Goal: Transaction & Acquisition: Purchase product/service

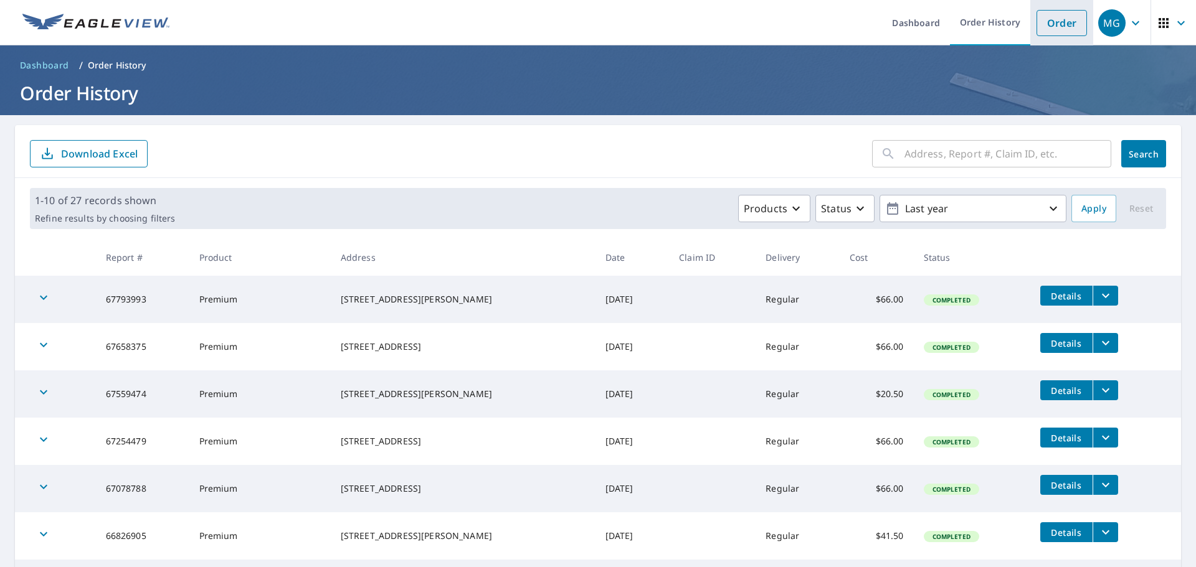
click at [1059, 32] on link "Order" at bounding box center [1061, 23] width 50 height 26
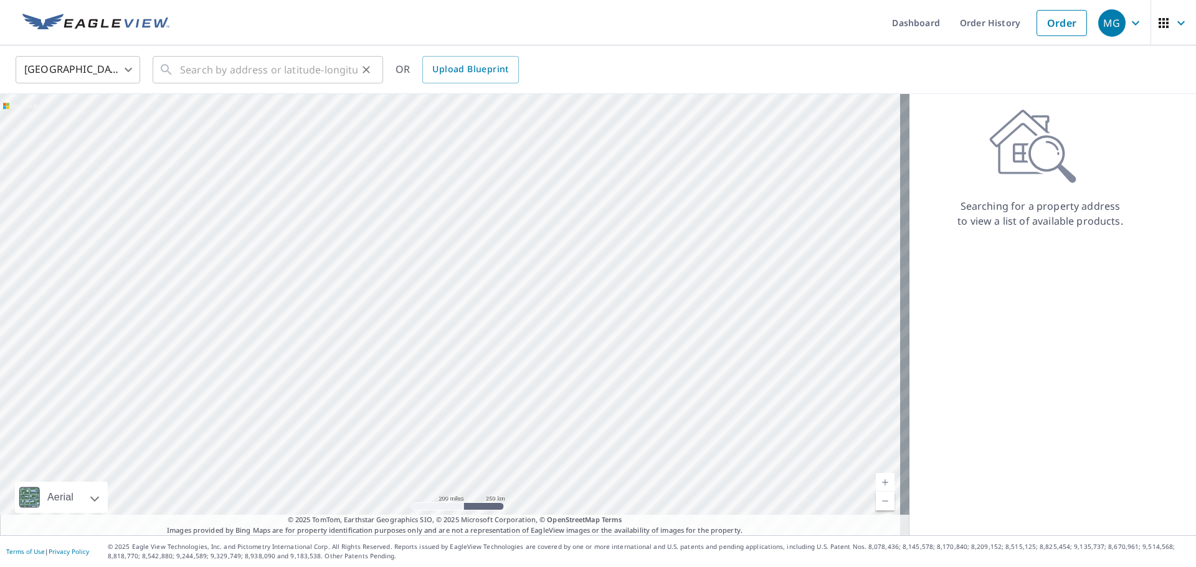
click at [177, 69] on div "​" at bounding box center [268, 69] width 230 height 27
paste input "14511 Bruce B. Downs Blvd"
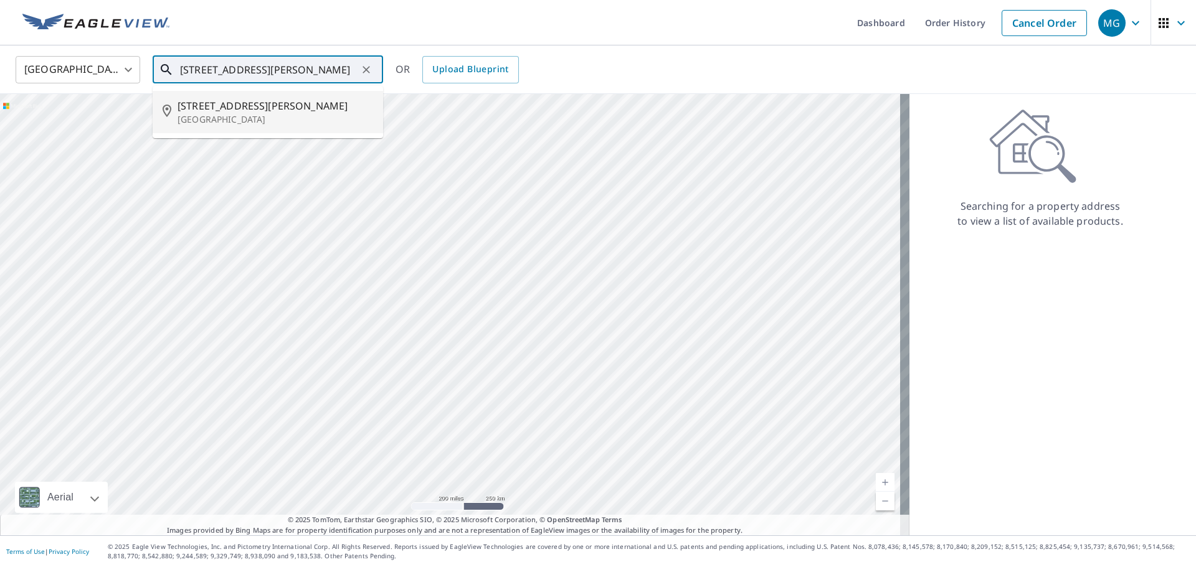
click at [239, 114] on p "Tampa, FL 33613" at bounding box center [275, 119] width 196 height 12
type input "14511 Bruce B Downs Blvd Tampa, FL 33613"
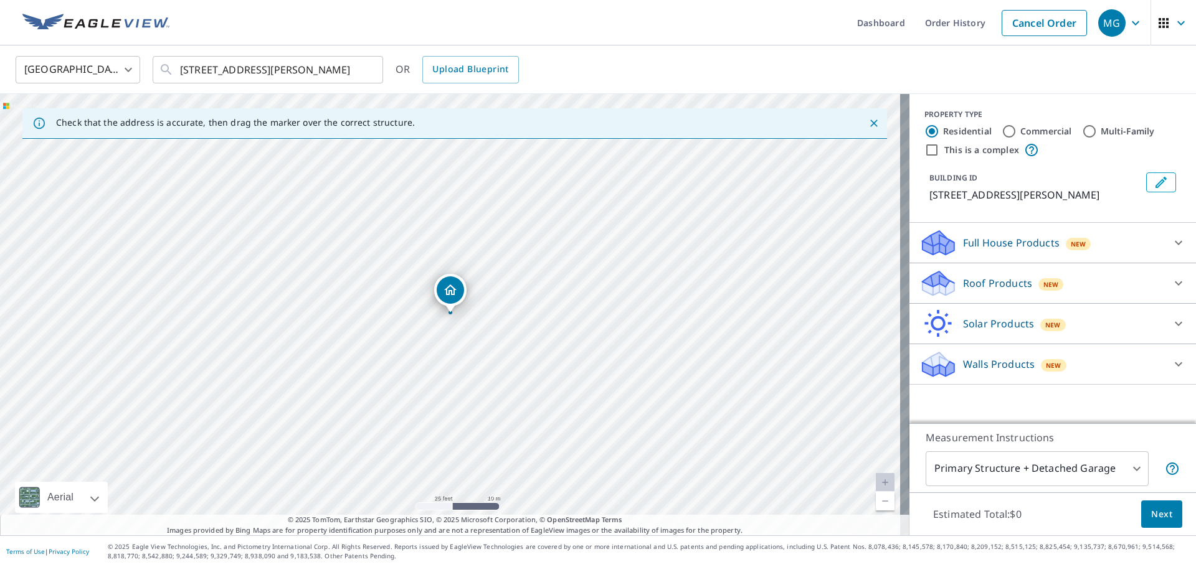
click at [978, 291] on p "Roof Products" at bounding box center [997, 283] width 69 height 15
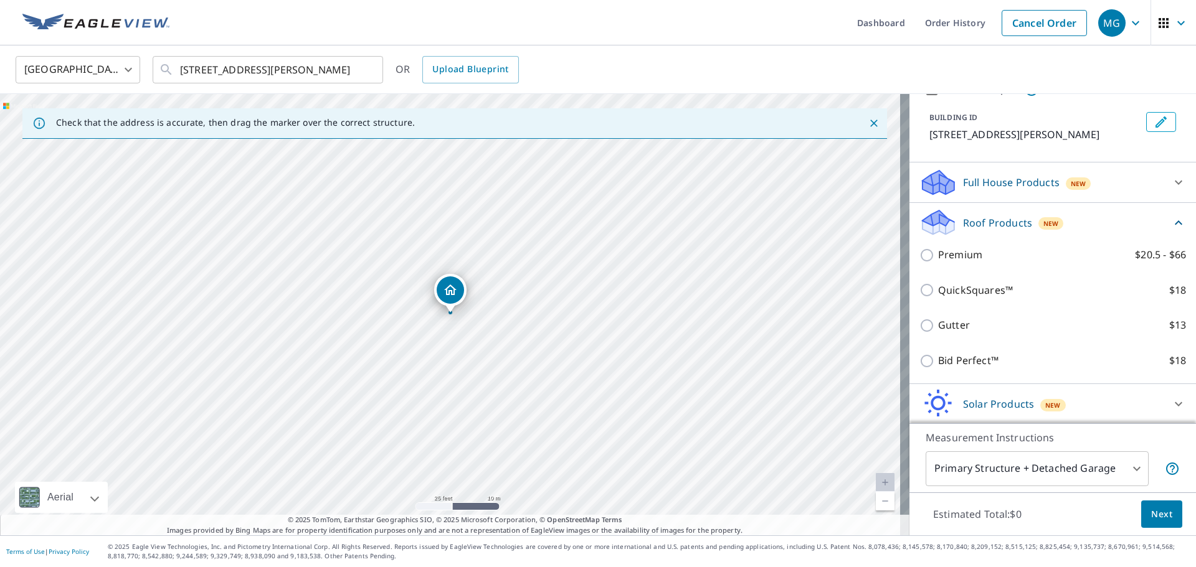
scroll to position [117, 0]
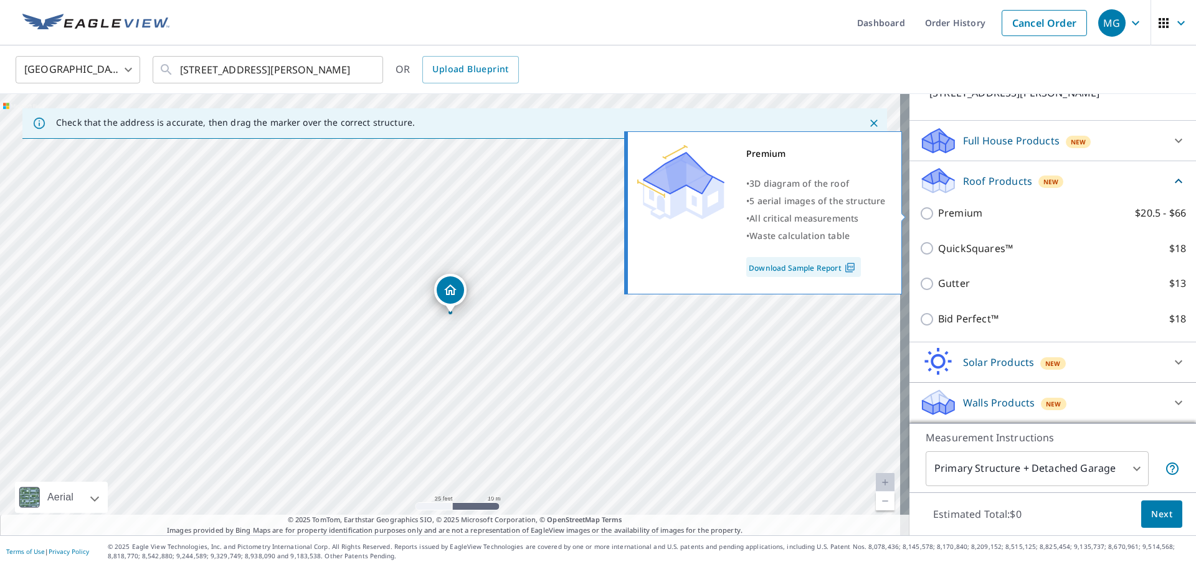
click at [947, 212] on p "Premium" at bounding box center [960, 214] width 44 height 16
click at [938, 212] on input "Premium $20.5 - $66" at bounding box center [928, 213] width 19 height 15
checkbox input "true"
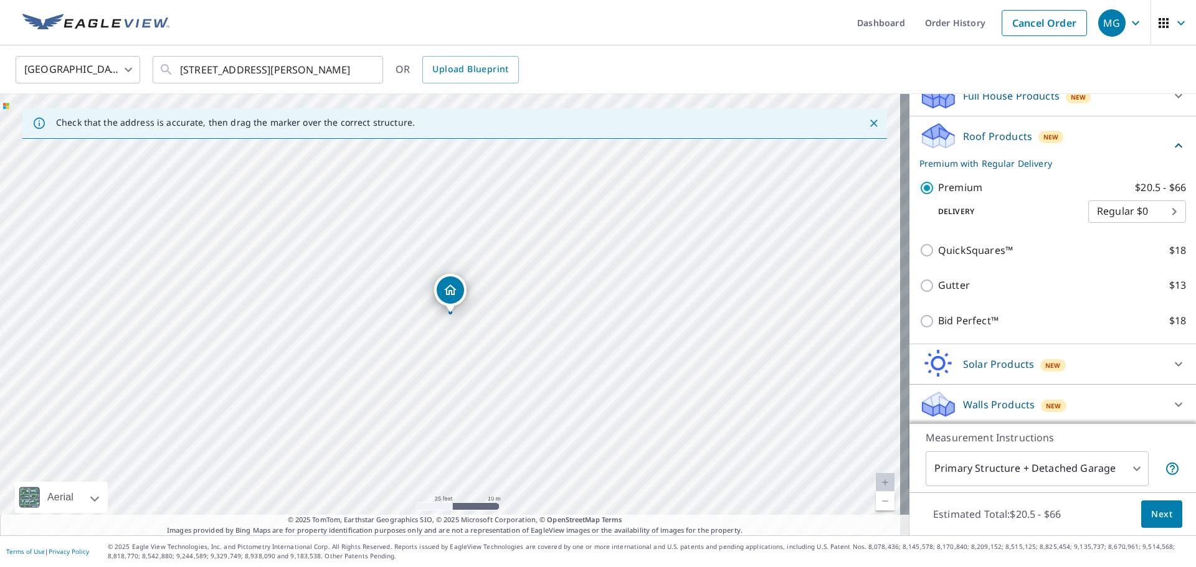
scroll to position [164, 0]
click at [1151, 514] on span "Next" at bounding box center [1161, 515] width 21 height 16
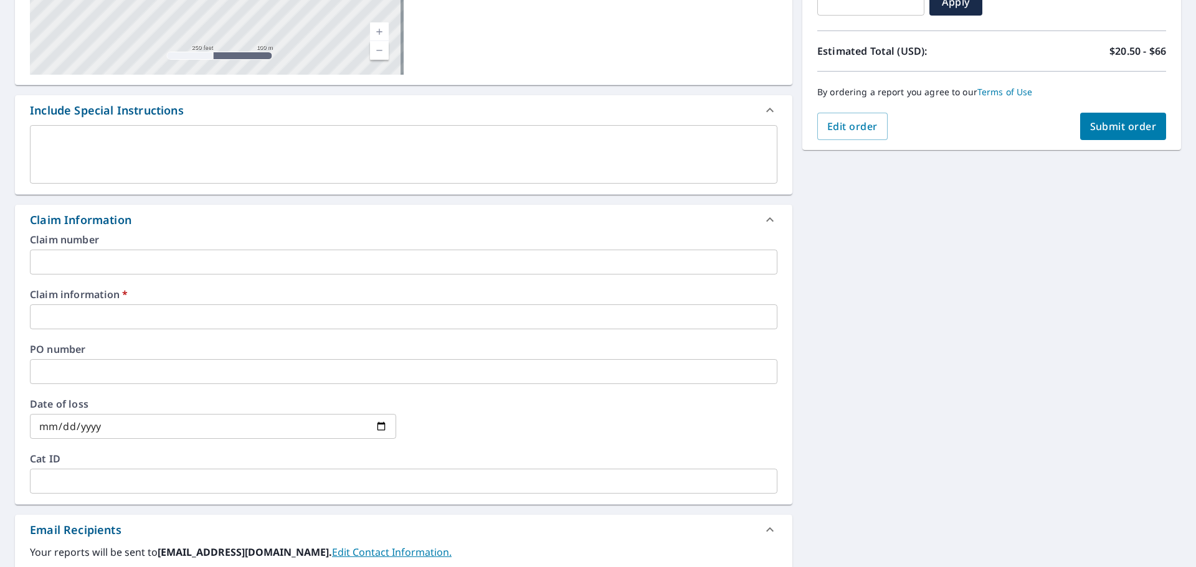
scroll to position [249, 0]
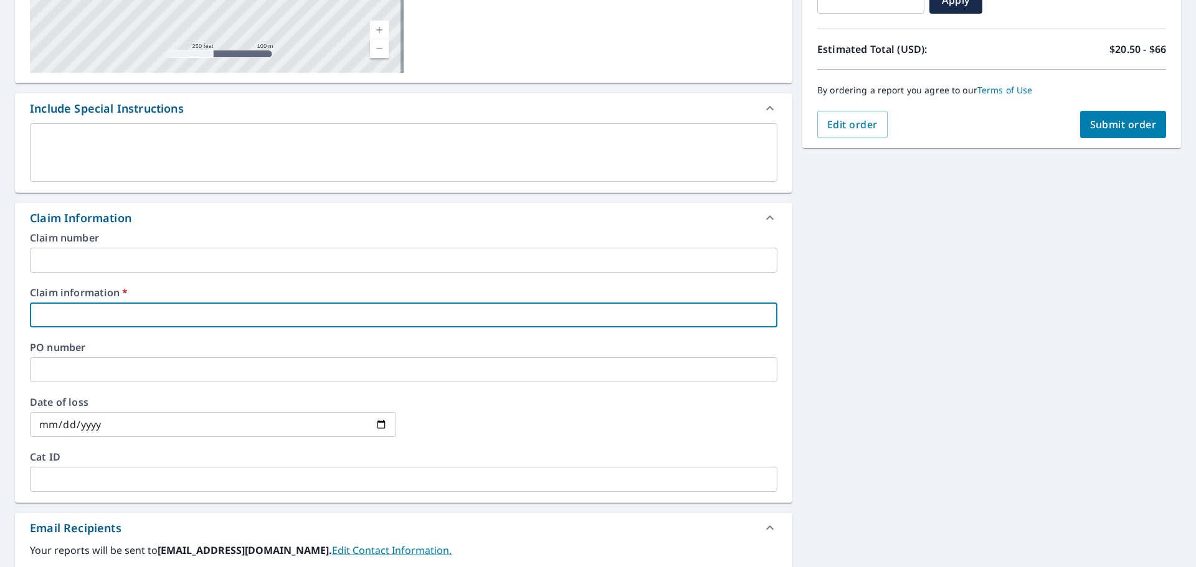
click at [123, 306] on input "text" at bounding box center [403, 315] width 747 height 25
paste input "820142"
type input "820142"
checkbox input "true"
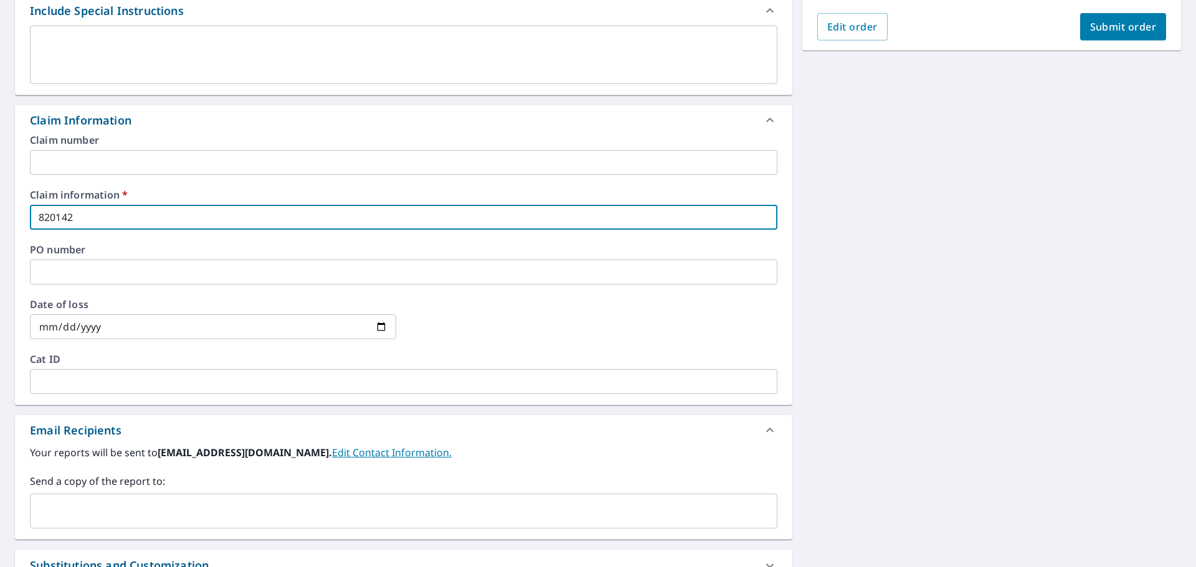
scroll to position [493, 0]
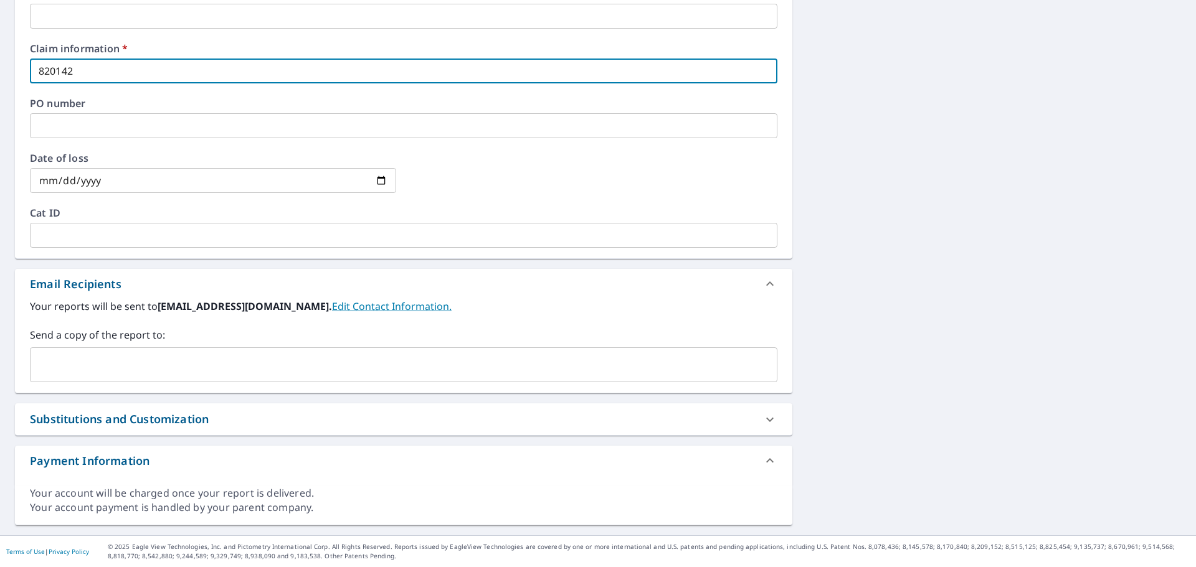
type input "820142"
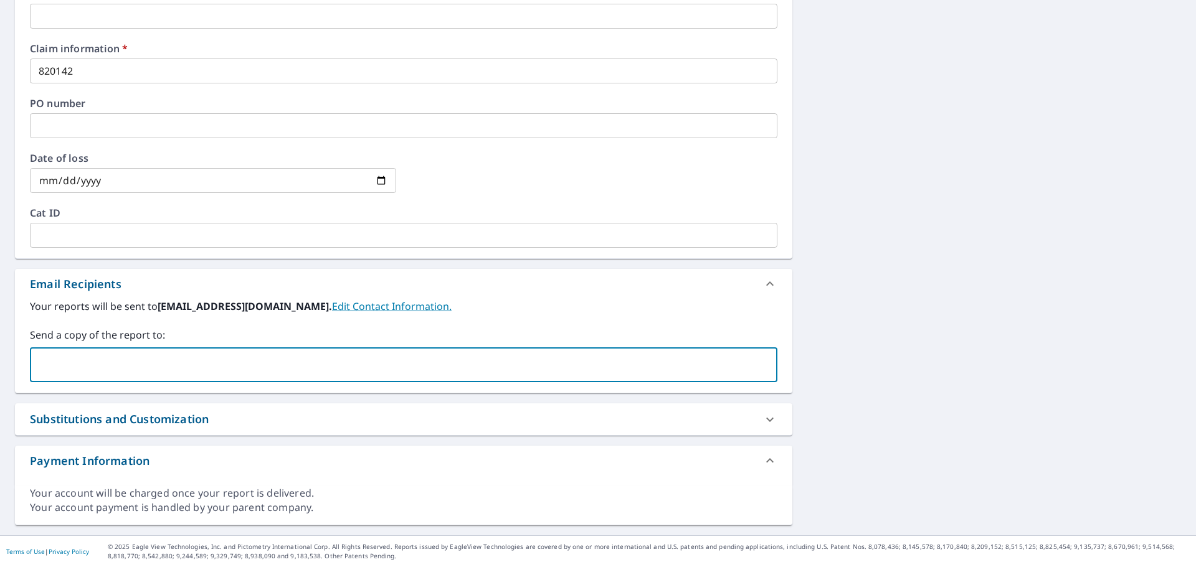
click at [105, 357] on input "text" at bounding box center [393, 365] width 717 height 24
type input "justin.baker@qxo.com"
click at [866, 341] on div "14511 Bruce B Downs Blvd Tampa, FL 33613 Aerial Road A standard road map Aerial…" at bounding box center [598, 79] width 1196 height 914
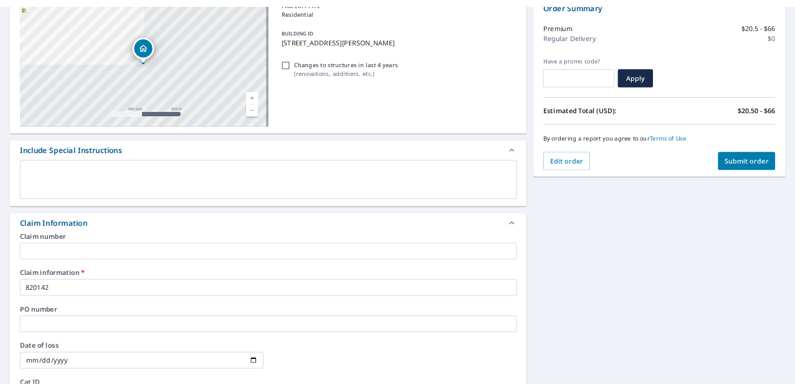
scroll to position [120, 0]
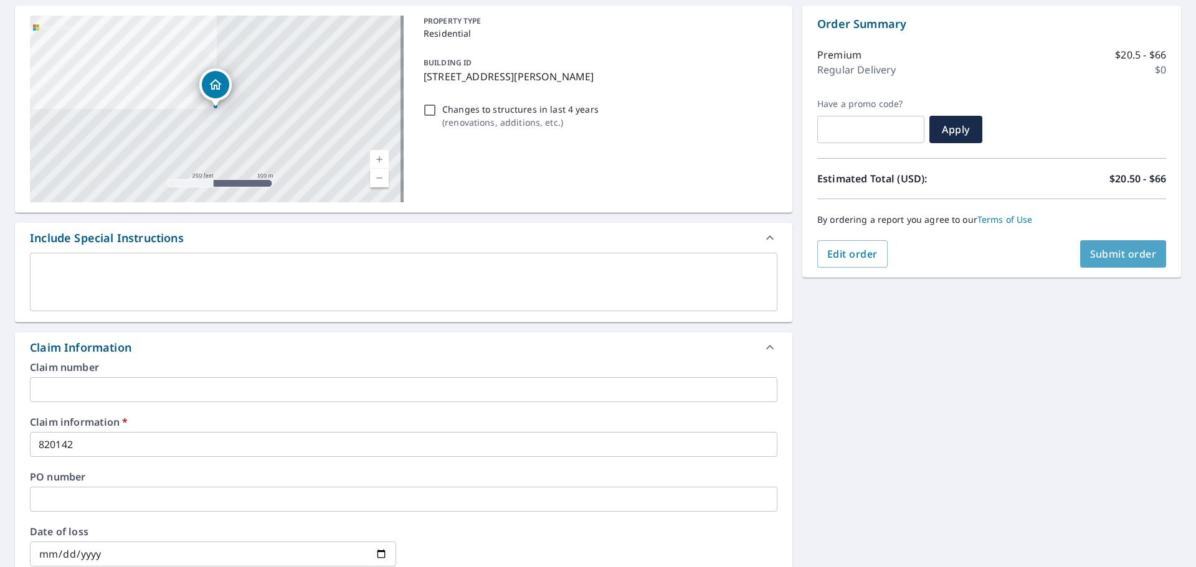
click at [1100, 252] on span "Submit order" at bounding box center [1123, 254] width 67 height 14
checkbox input "true"
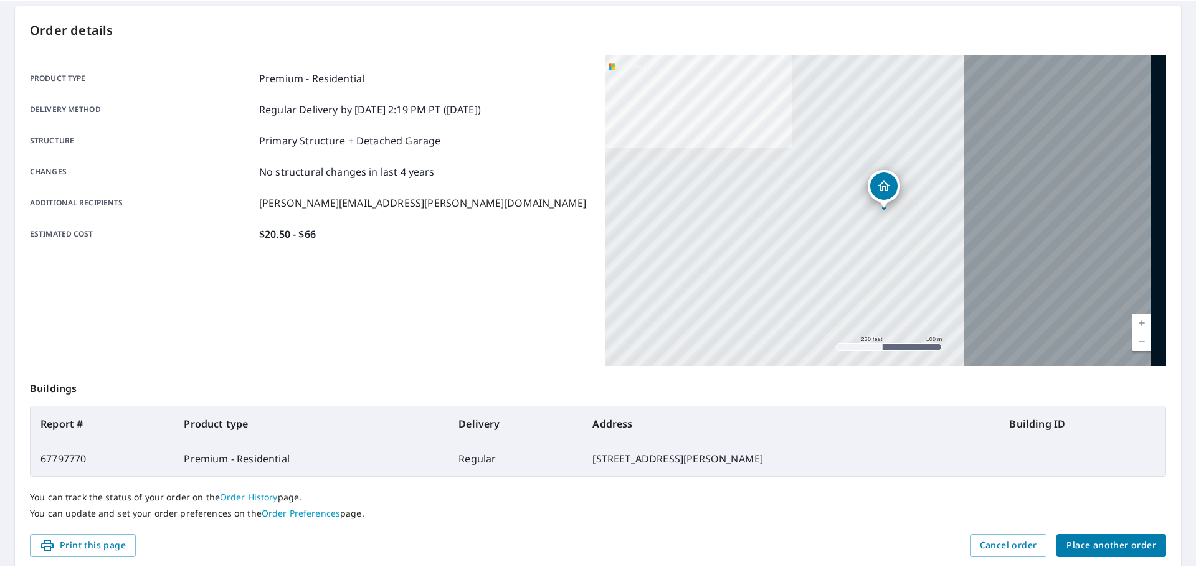
scroll to position [120, 0]
